Goal: Task Accomplishment & Management: Use online tool/utility

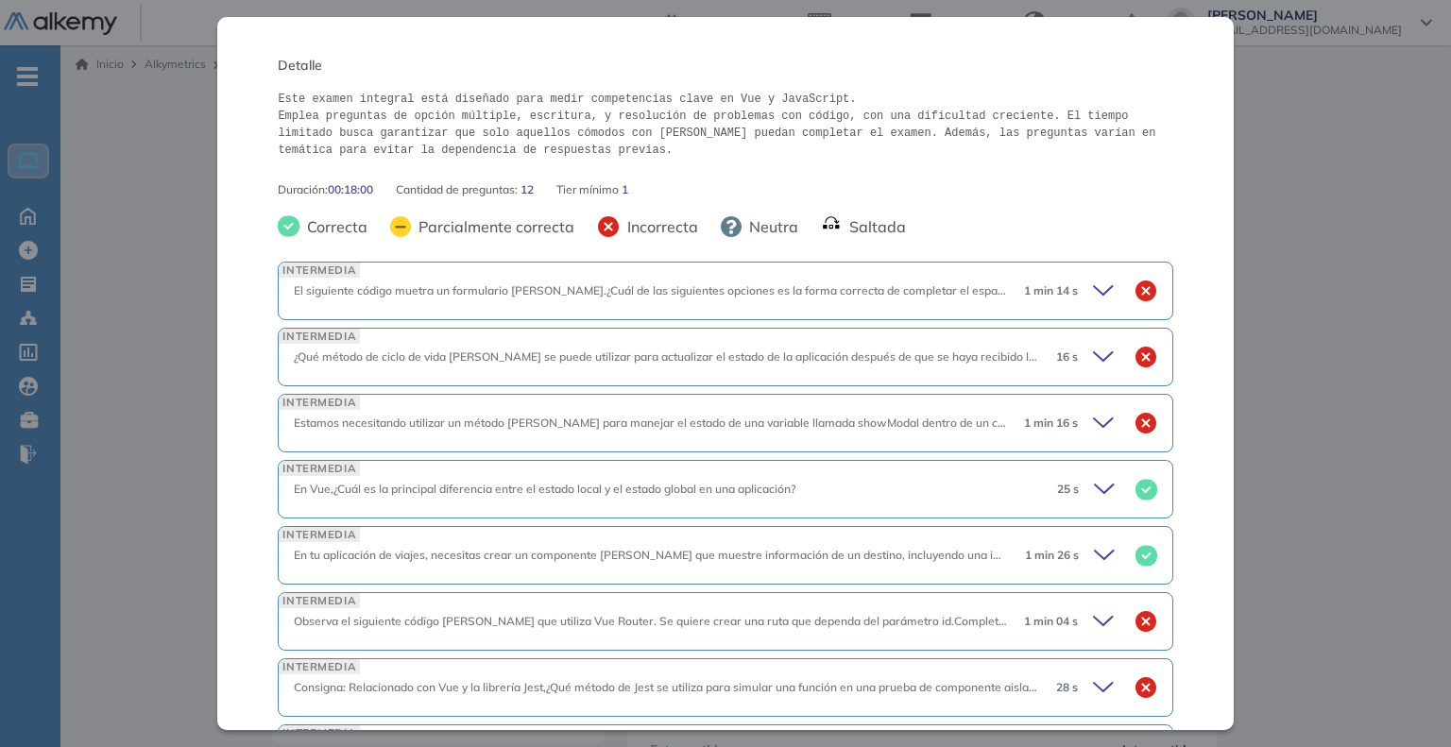
scroll to position [283, 0]
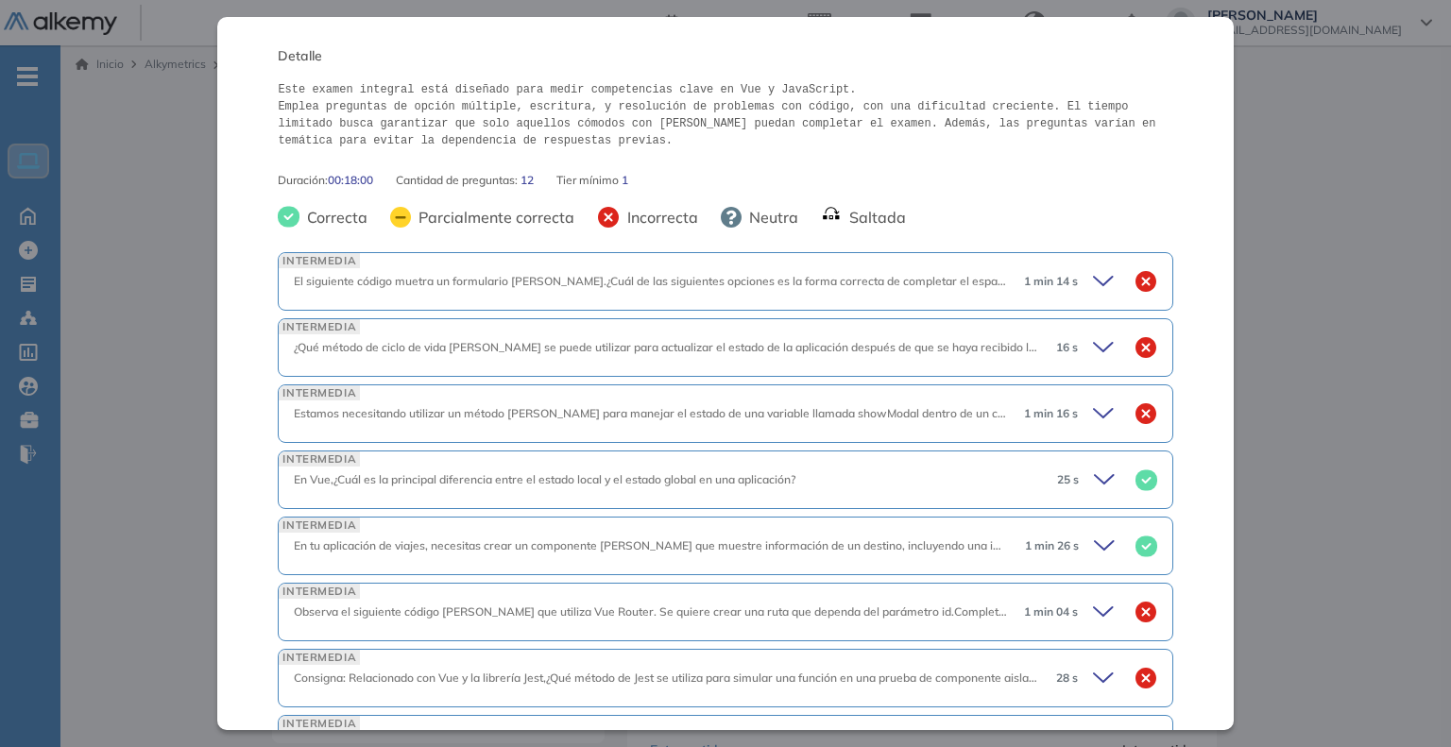
click at [1100, 282] on icon at bounding box center [1106, 281] width 26 height 26
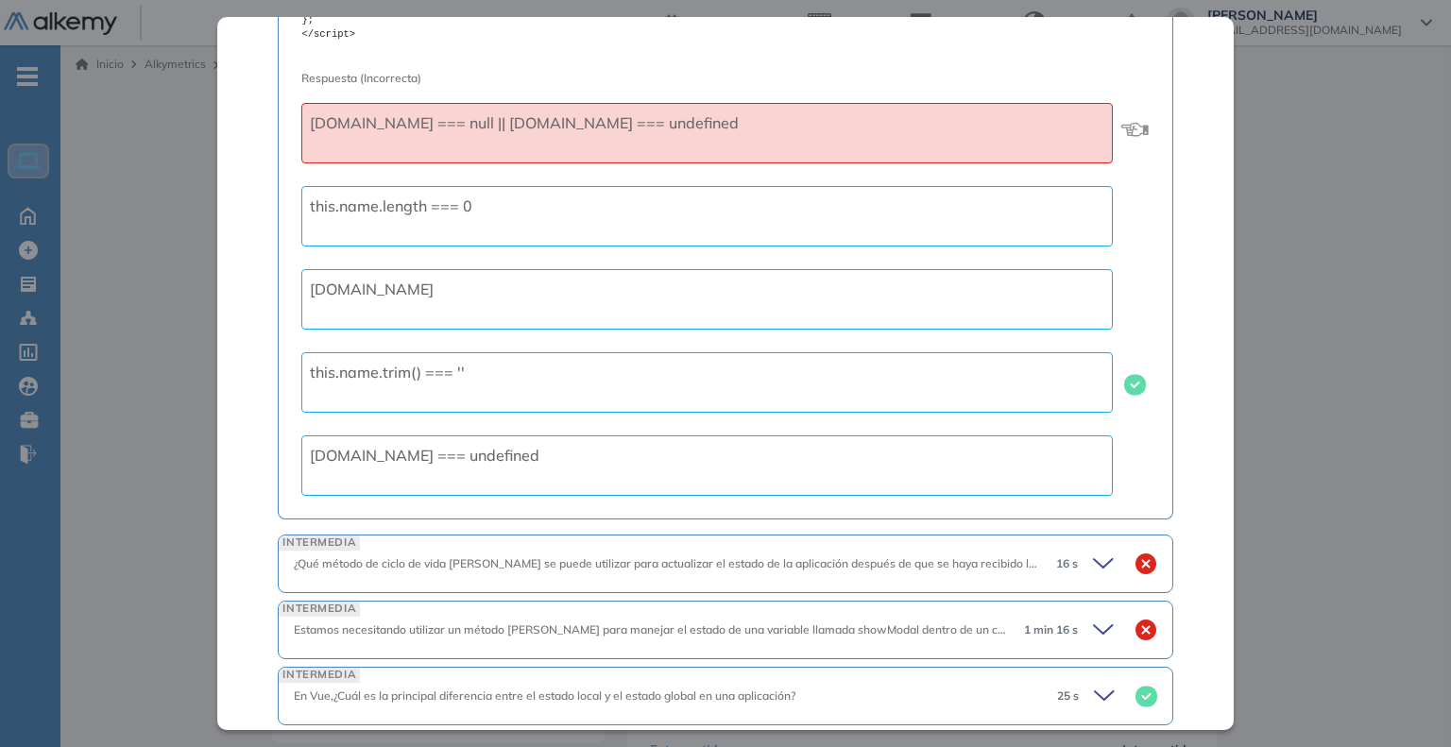
scroll to position [1228, 0]
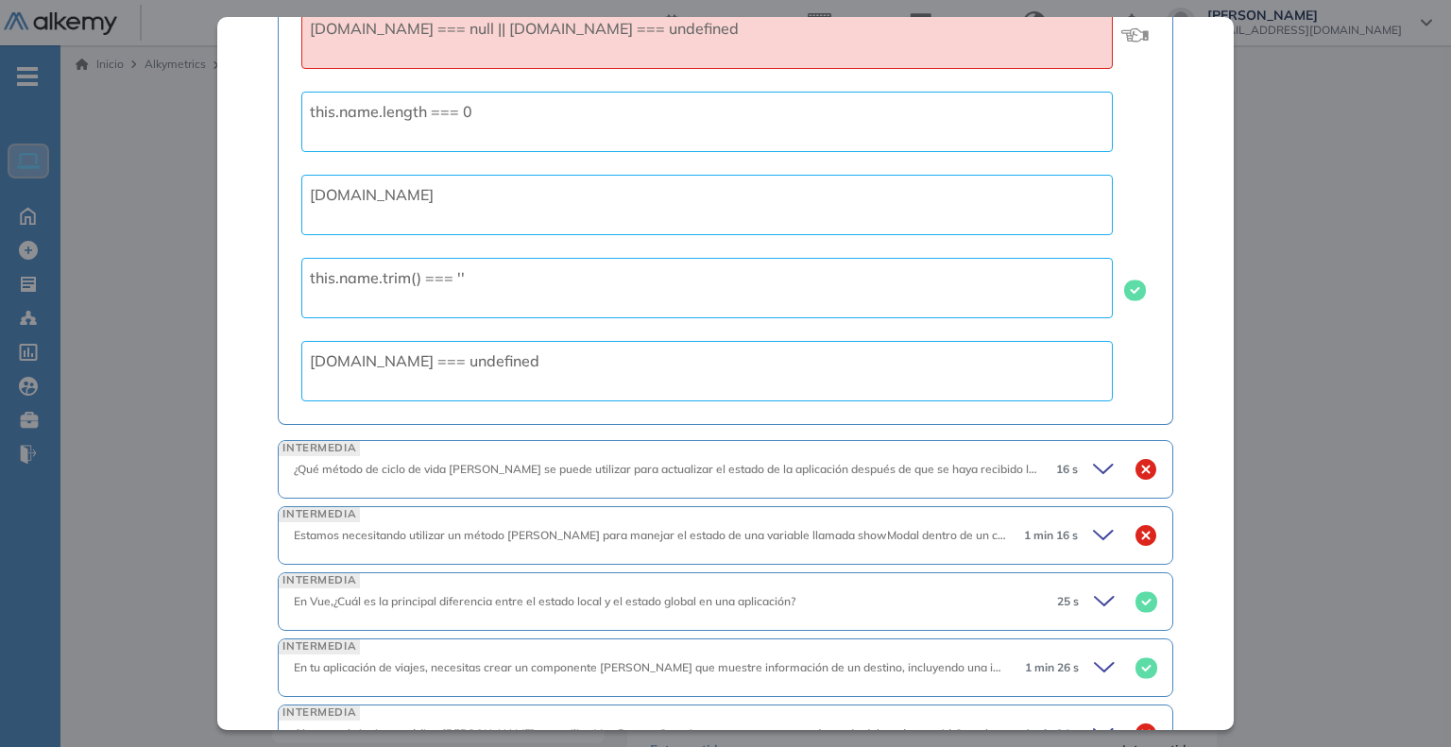
click at [1093, 468] on icon at bounding box center [1106, 469] width 26 height 26
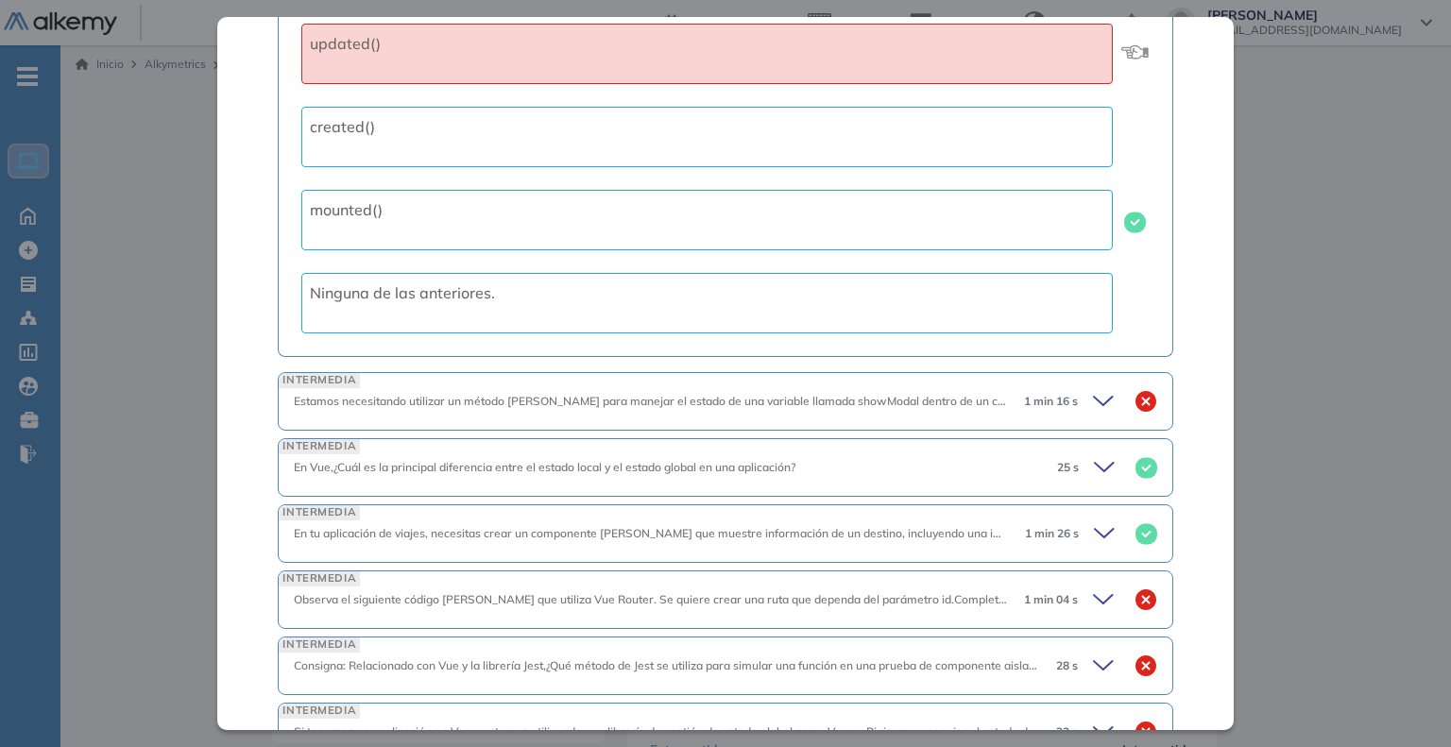
scroll to position [1889, 0]
click at [1095, 404] on icon at bounding box center [1106, 400] width 26 height 26
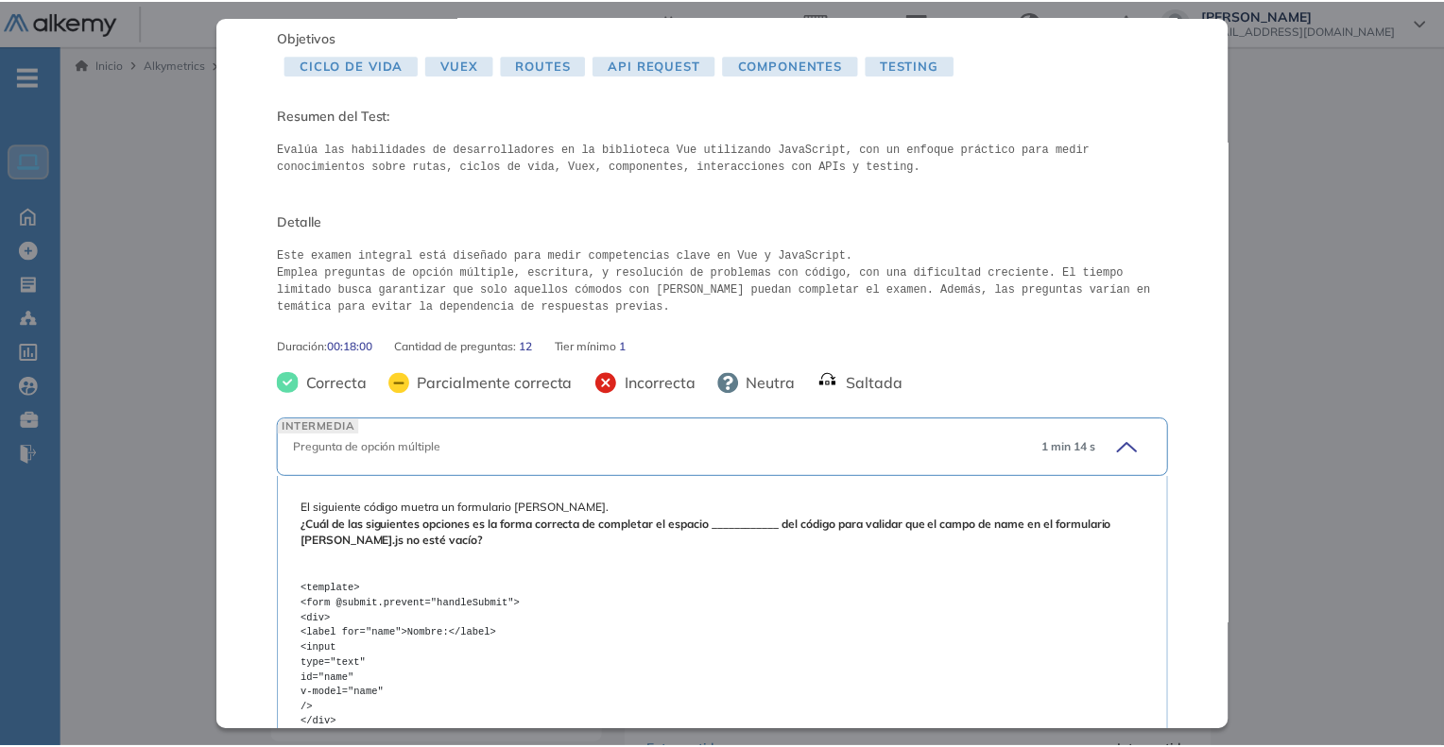
scroll to position [0, 0]
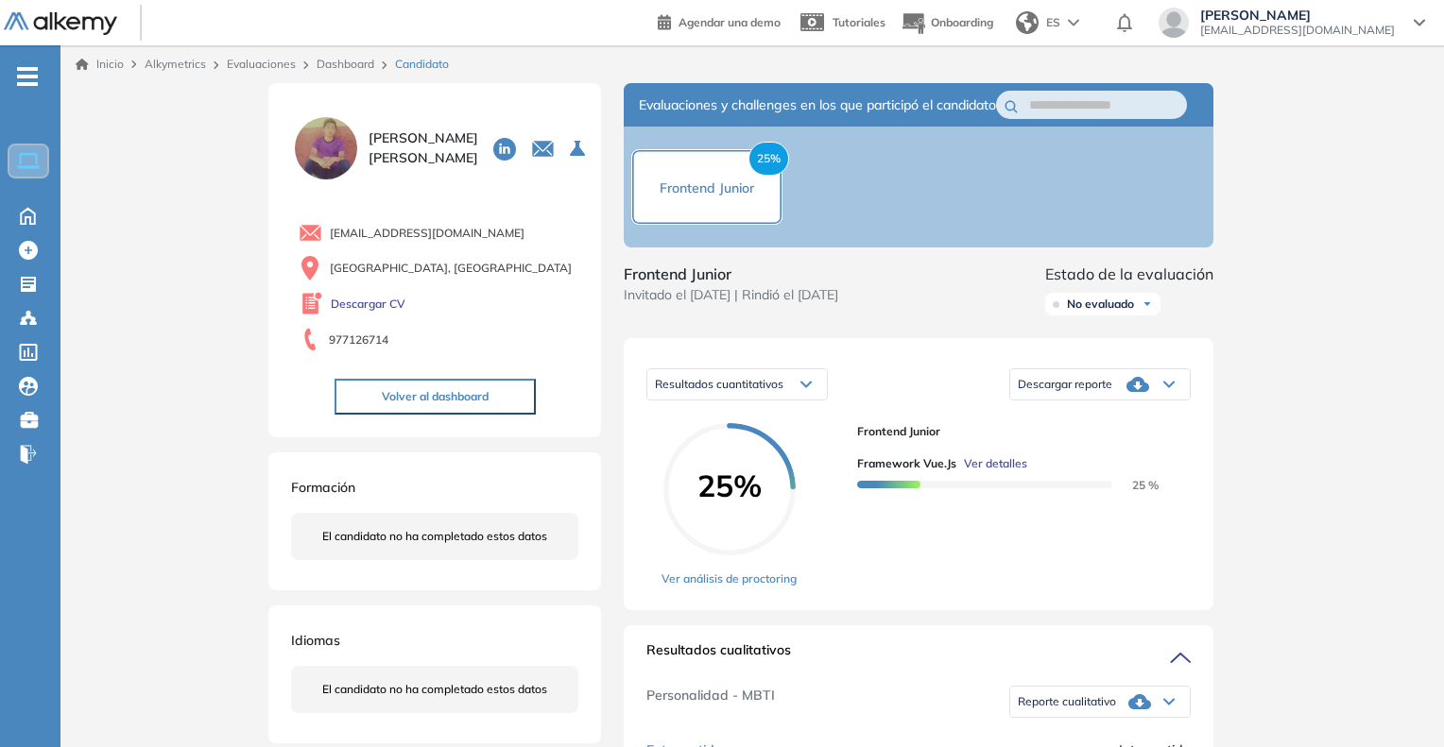
click at [117, 294] on span "Evaluaciones" at bounding box center [158, 289] width 159 height 21
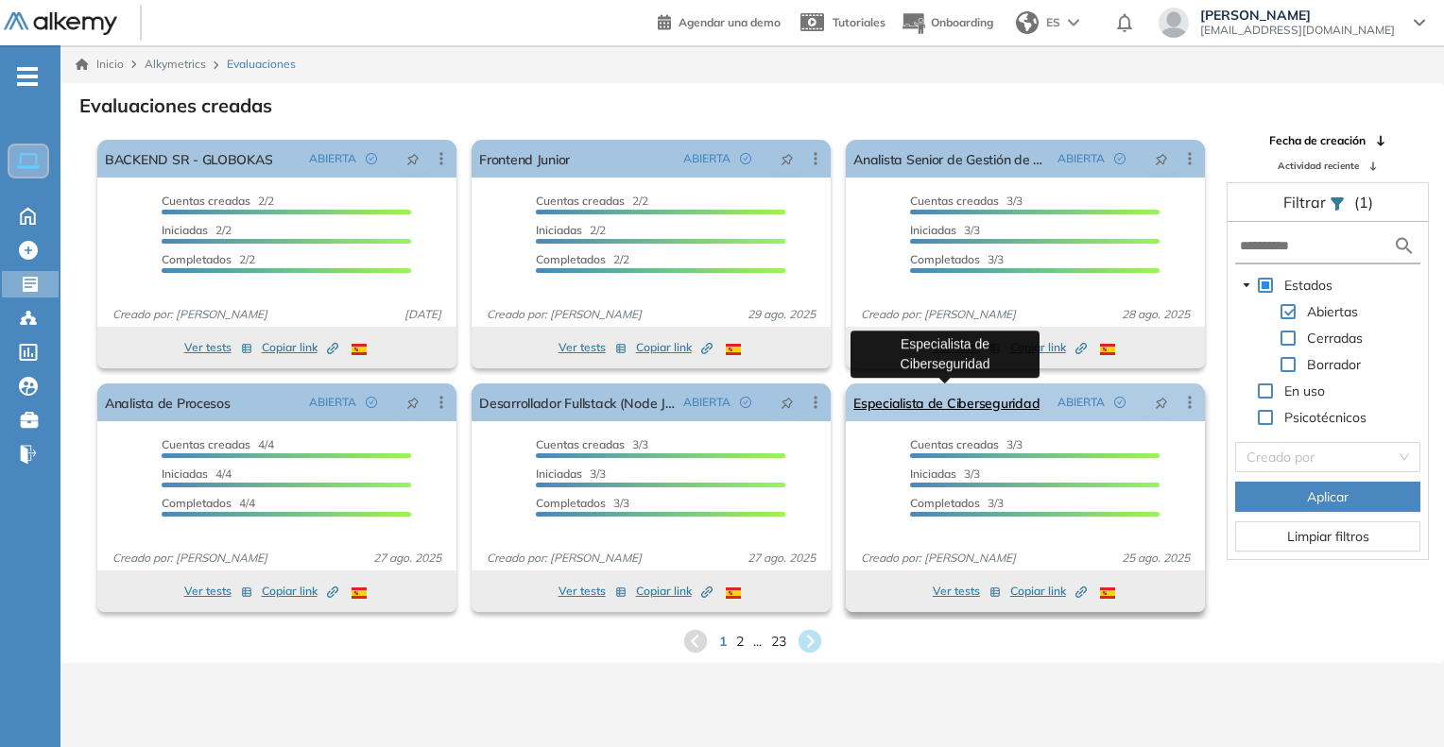
click at [976, 403] on link "Especialista de Ciberseguridad" at bounding box center [946, 403] width 186 height 38
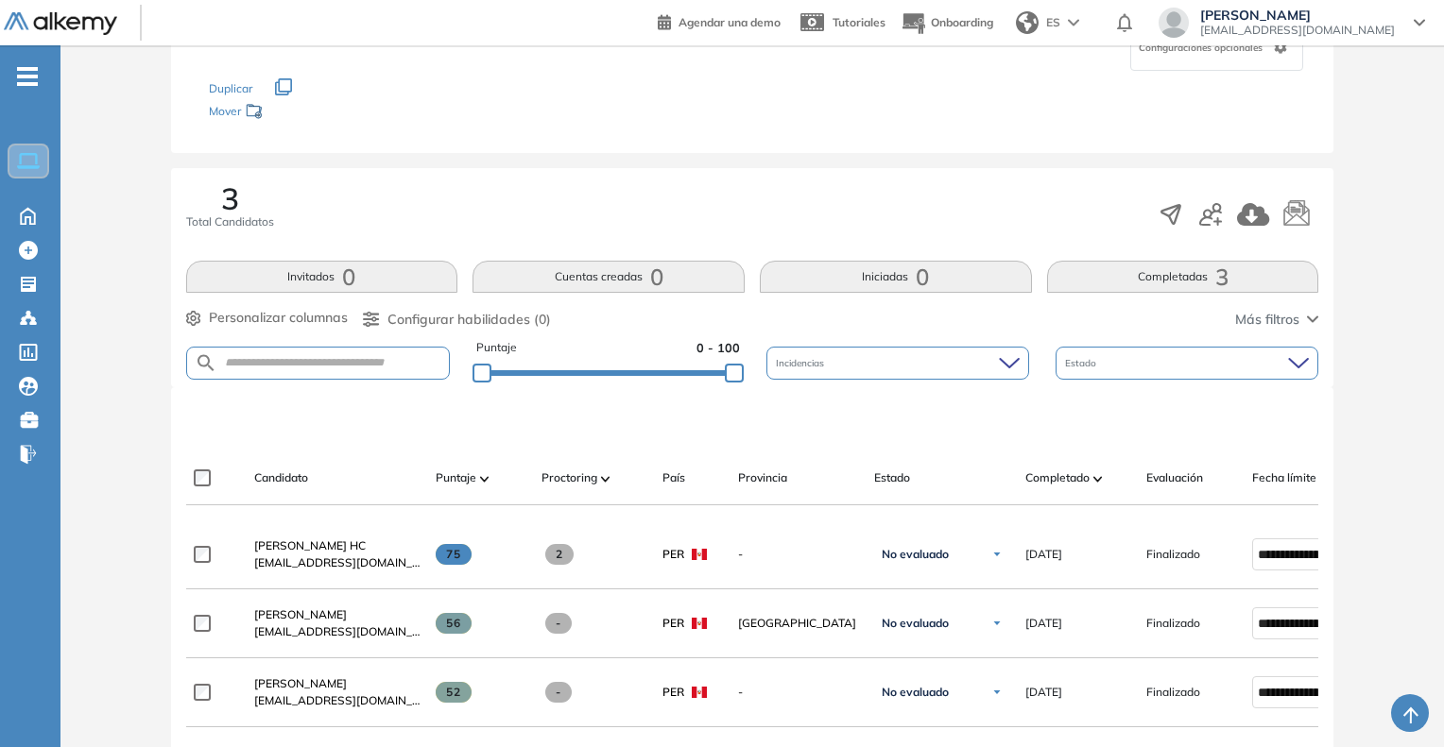
scroll to position [283, 0]
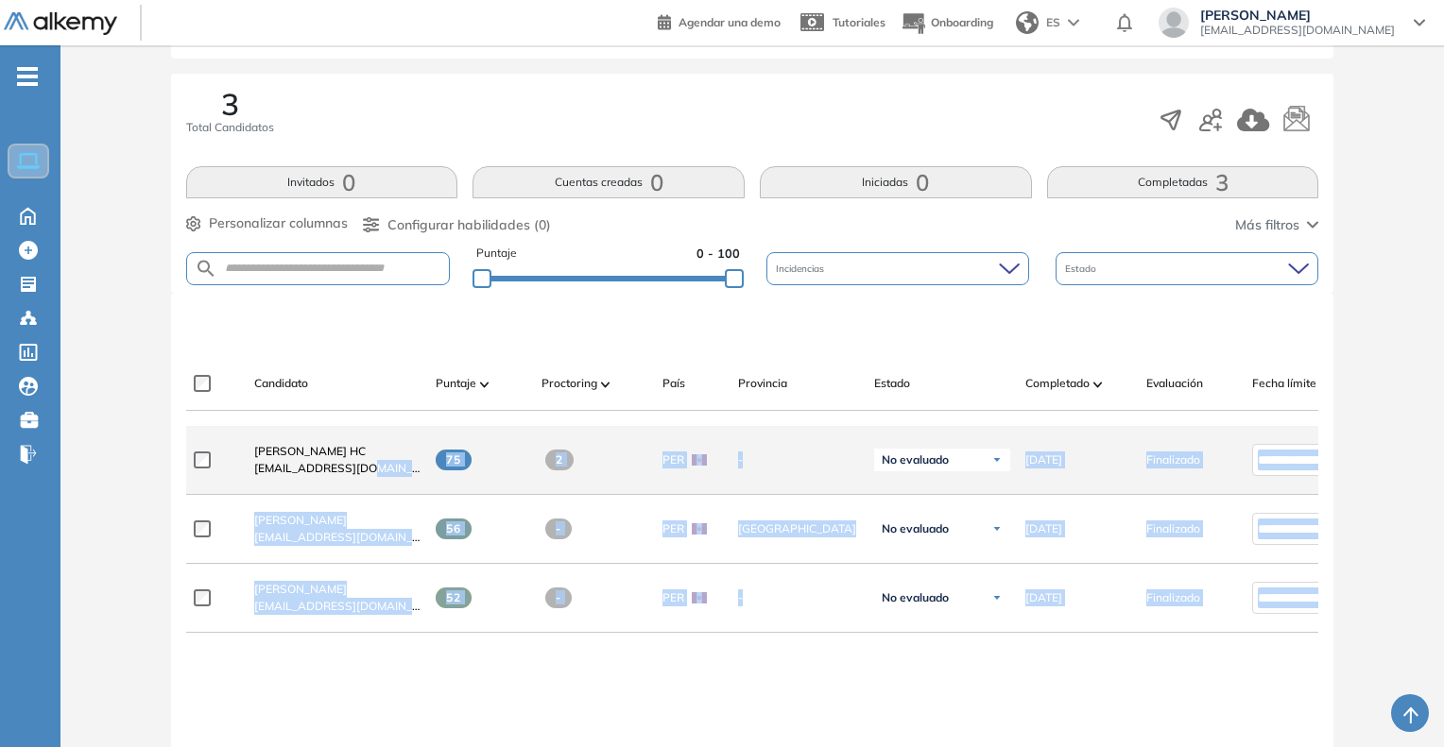
drag, startPoint x: 370, startPoint y: 740, endPoint x: 362, endPoint y: 470, distance: 270.3
click at [362, 470] on div "**********" at bounding box center [752, 688] width 1133 height 524
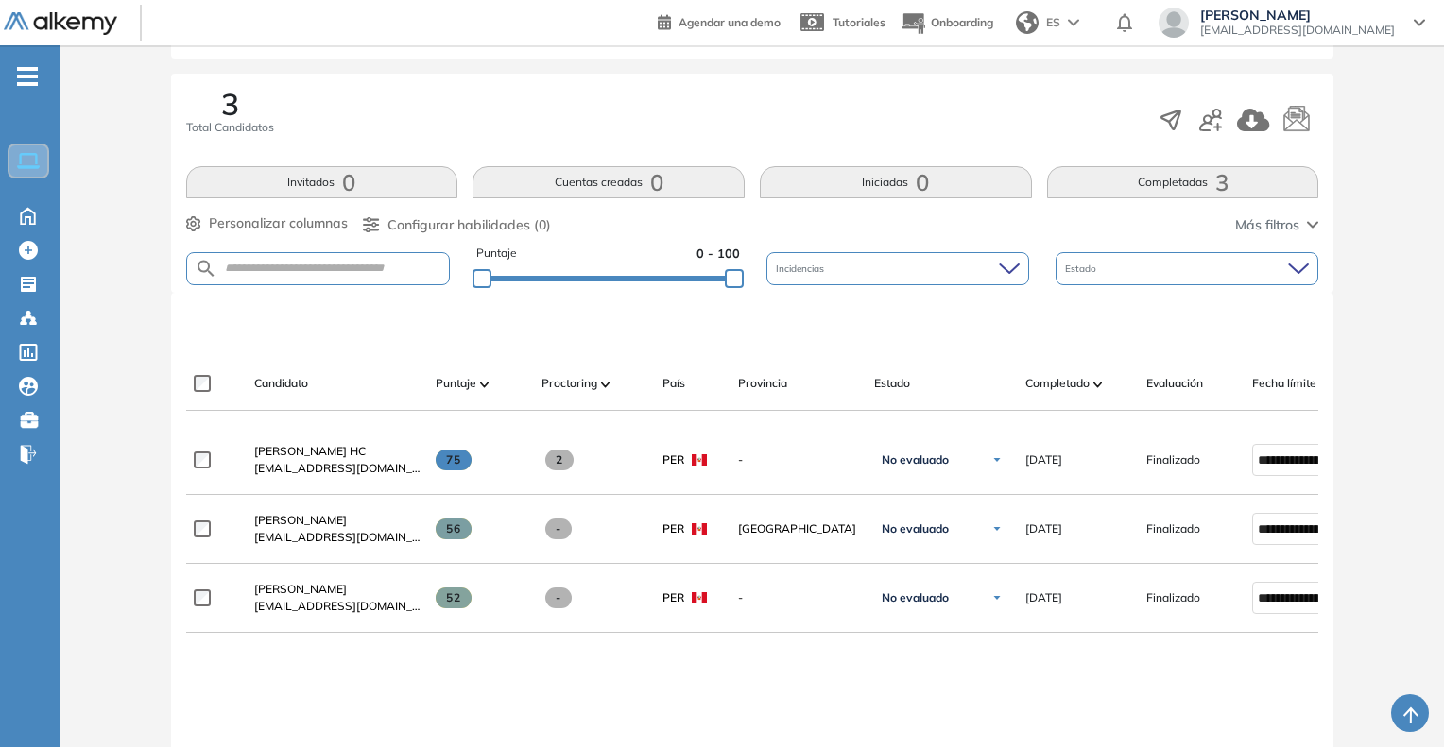
click at [131, 482] on div "Evaluación : Especialista de Ciberseguridad Abierta Ver evaluación Cerrar evalu…" at bounding box center [752, 402] width 1368 height 1204
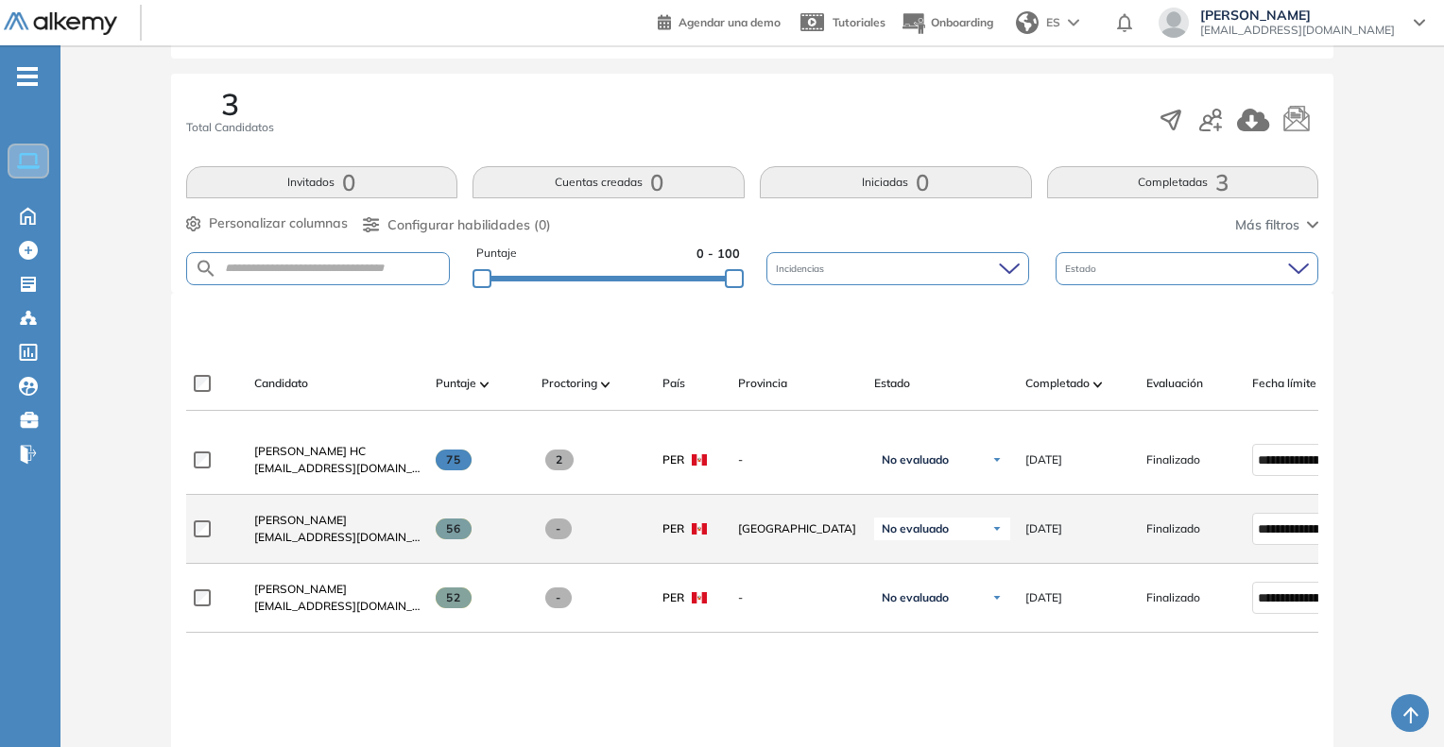
scroll to position [0, 0]
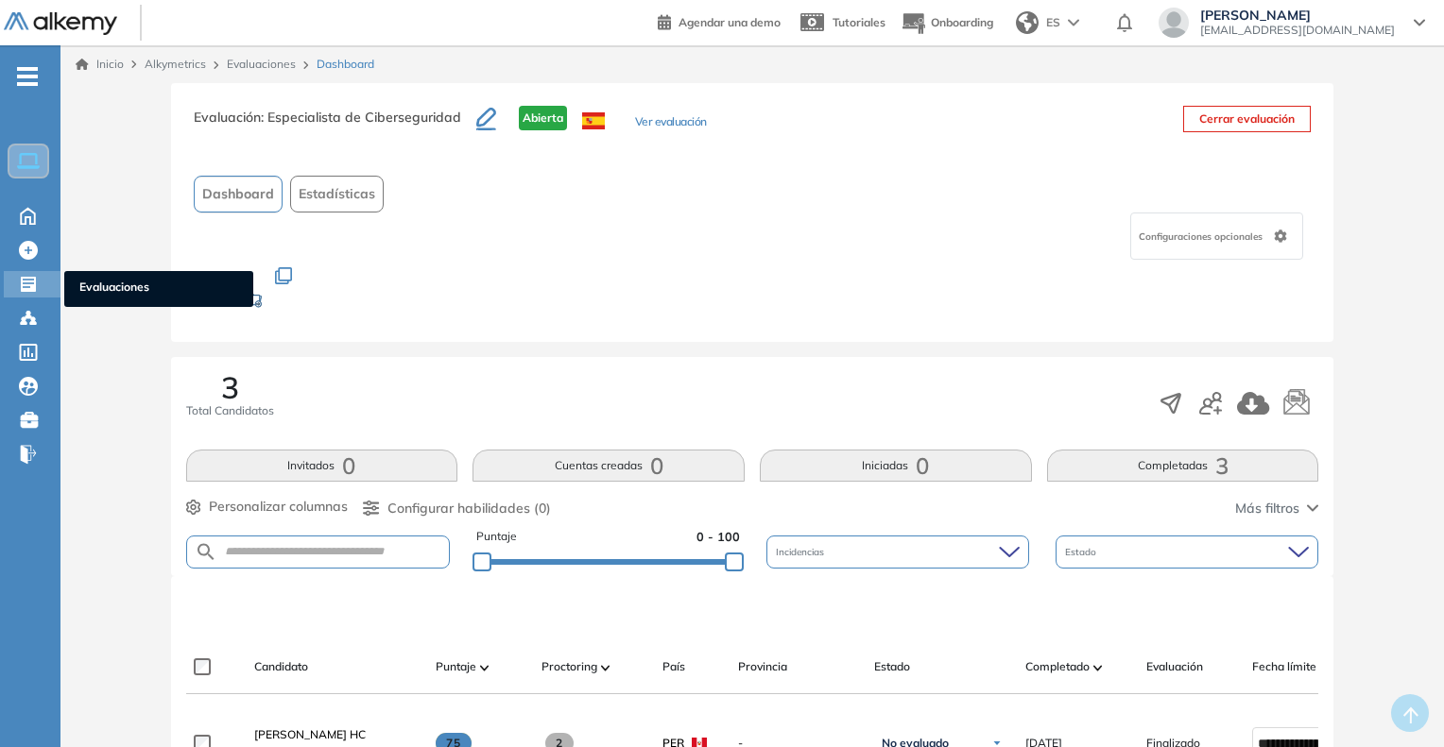
click at [115, 274] on ul "Evaluaciones" at bounding box center [158, 289] width 189 height 36
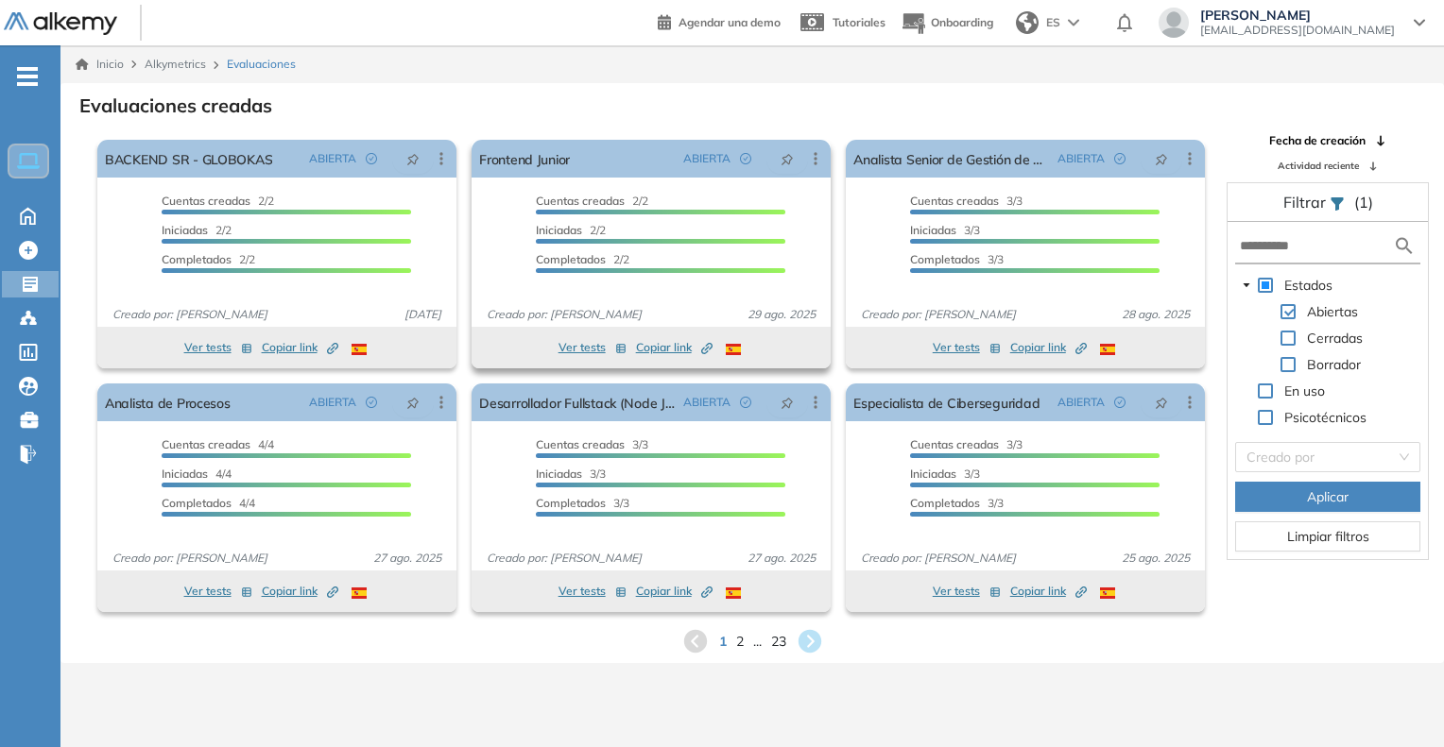
click at [703, 344] on icon "Created by potrace 1.16, written by [PERSON_NAME] [DATE]-[DATE]" at bounding box center [706, 348] width 11 height 11
click at [557, 160] on link "Frontend Junior" at bounding box center [524, 159] width 91 height 38
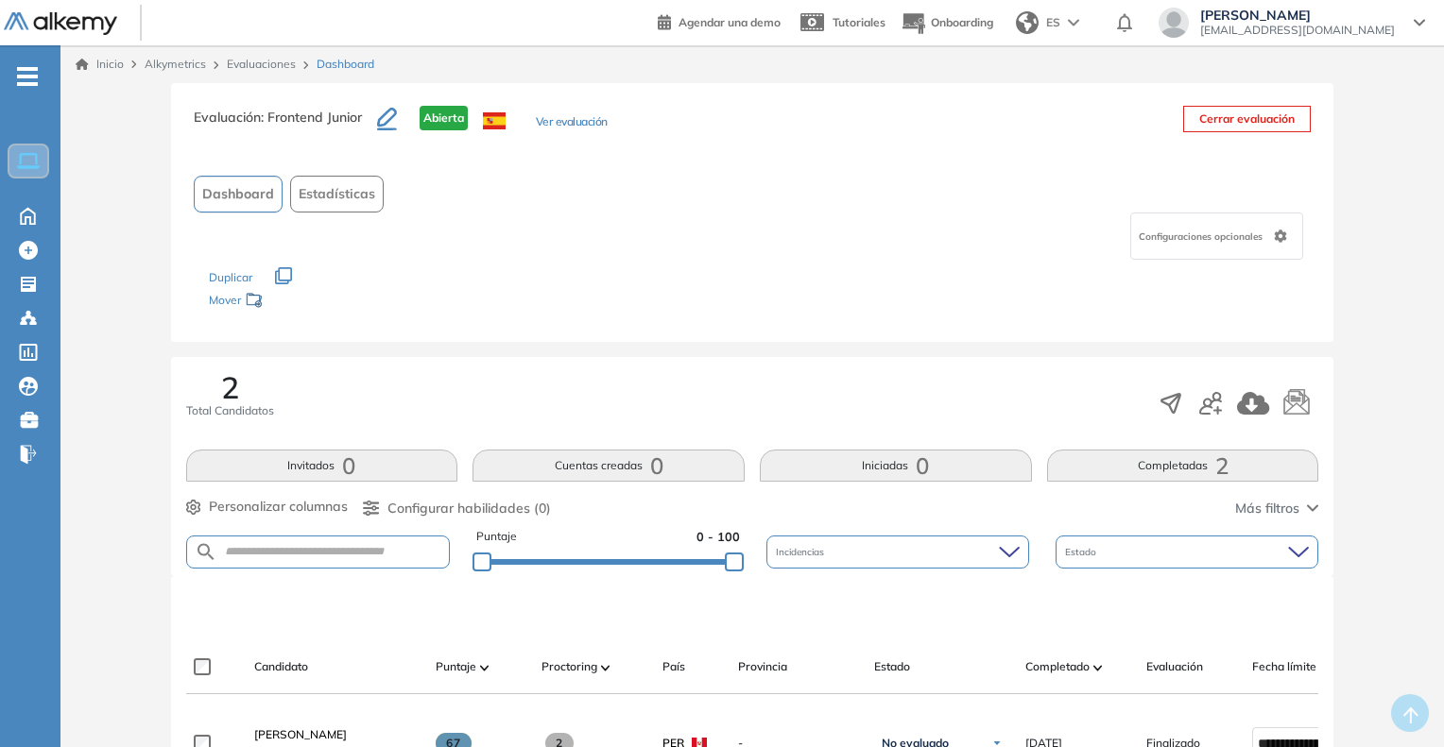
click at [571, 120] on button "Ver evaluación" at bounding box center [572, 123] width 72 height 20
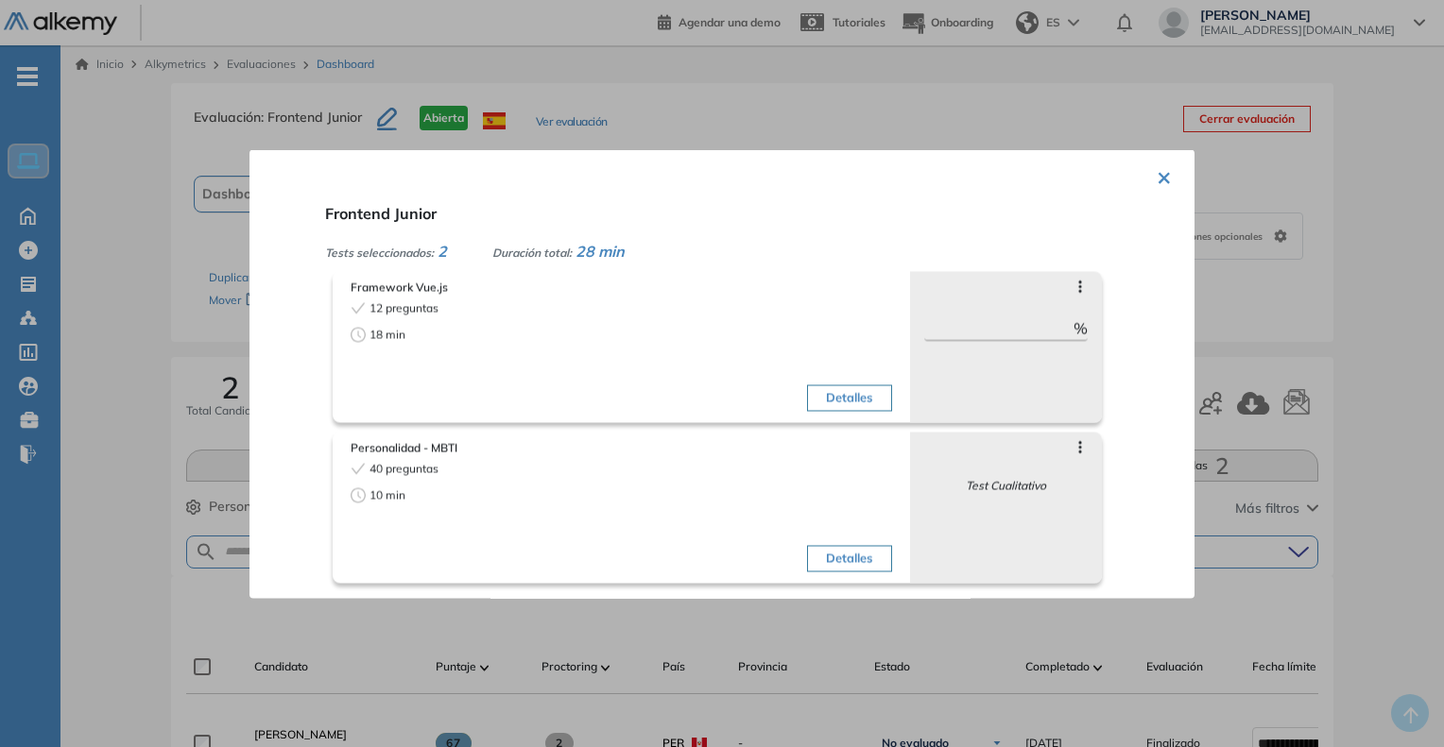
click at [1361, 441] on div at bounding box center [722, 373] width 1444 height 747
